Goal: Information Seeking & Learning: Compare options

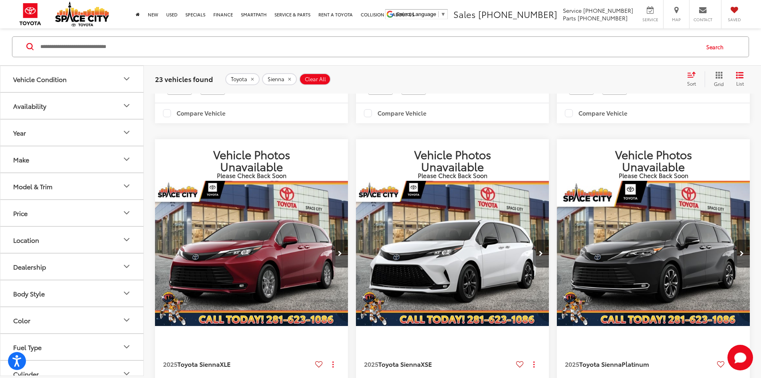
scroll to position [1667, 0]
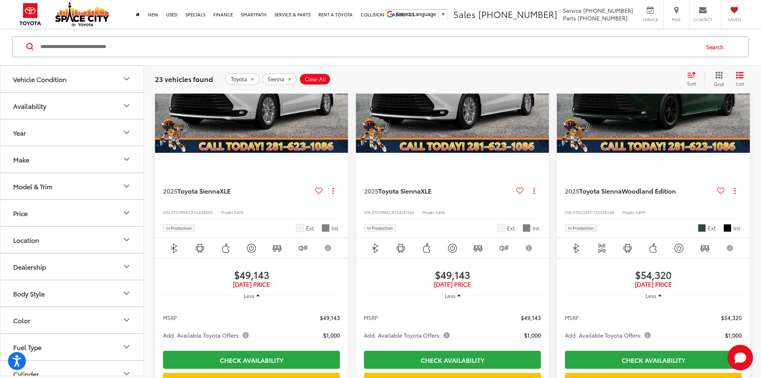
scroll to position [207, 0]
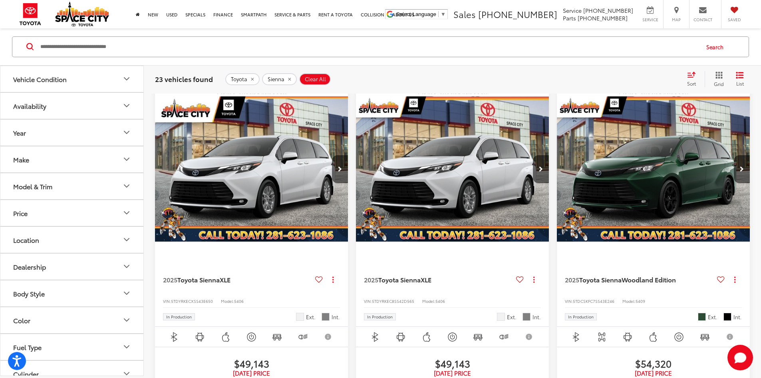
click at [114, 81] on button "Vehicle Condition" at bounding box center [72, 79] width 144 height 26
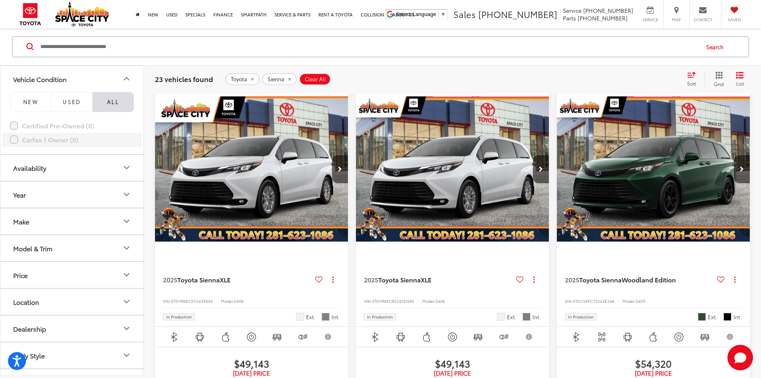
click at [14, 139] on label "Carfax 1 Owner (0)" at bounding box center [72, 140] width 124 height 14
